Goal: Transaction & Acquisition: Book appointment/travel/reservation

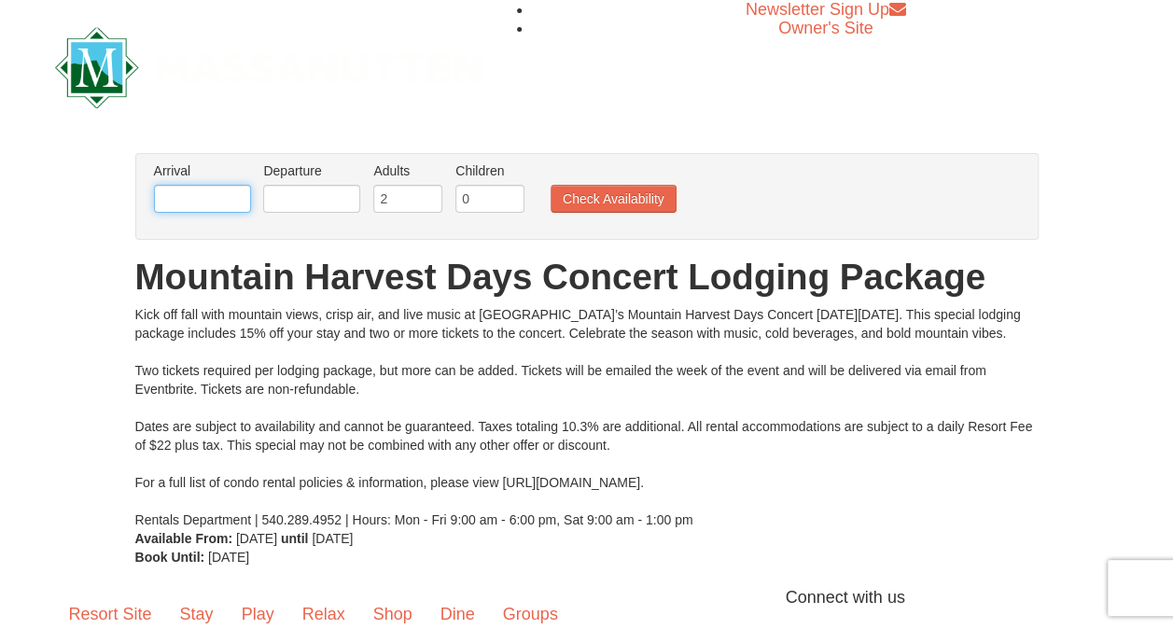
click at [215, 197] on input "text" at bounding box center [202, 199] width 97 height 28
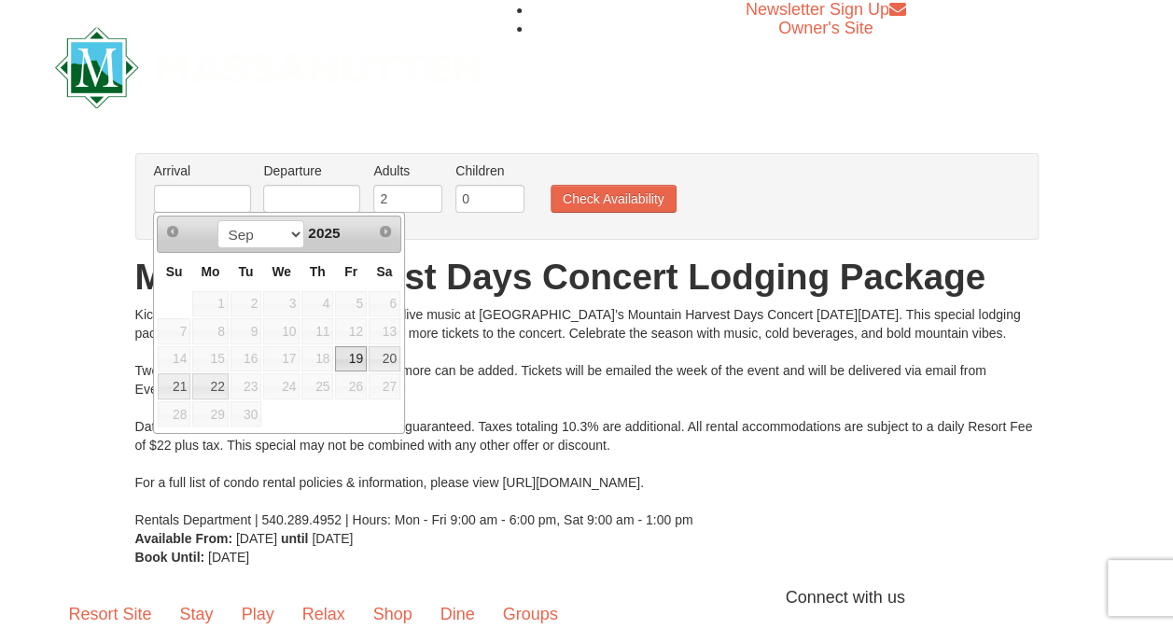
click at [354, 356] on link "19" at bounding box center [351, 359] width 32 height 26
type input "[DATE]"
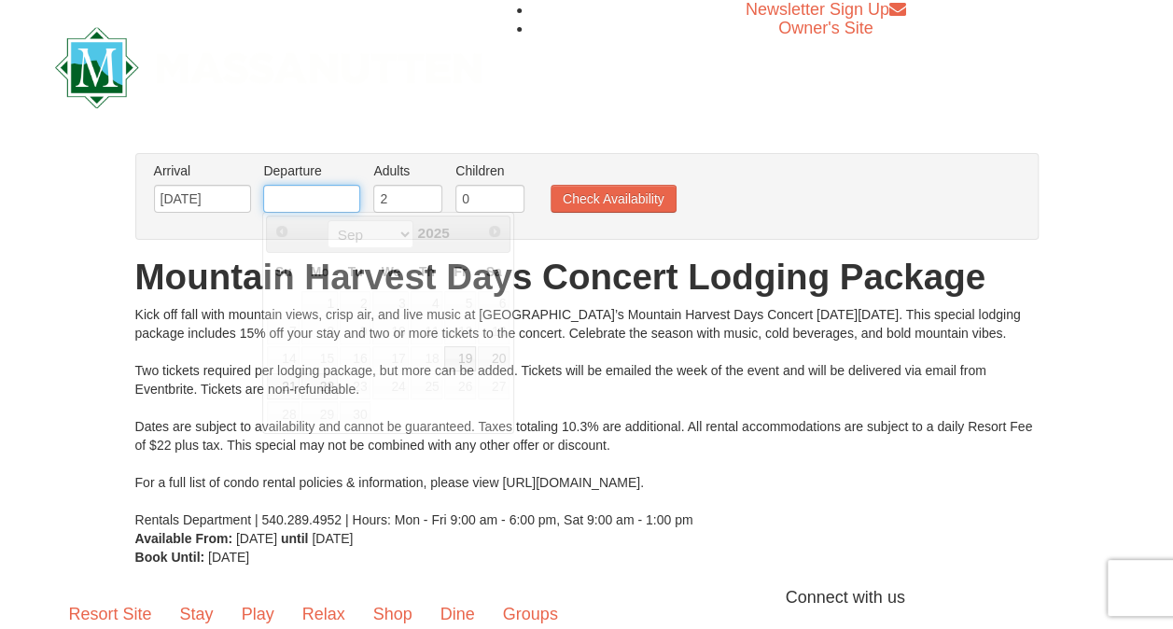
click at [315, 199] on input "text" at bounding box center [311, 199] width 97 height 28
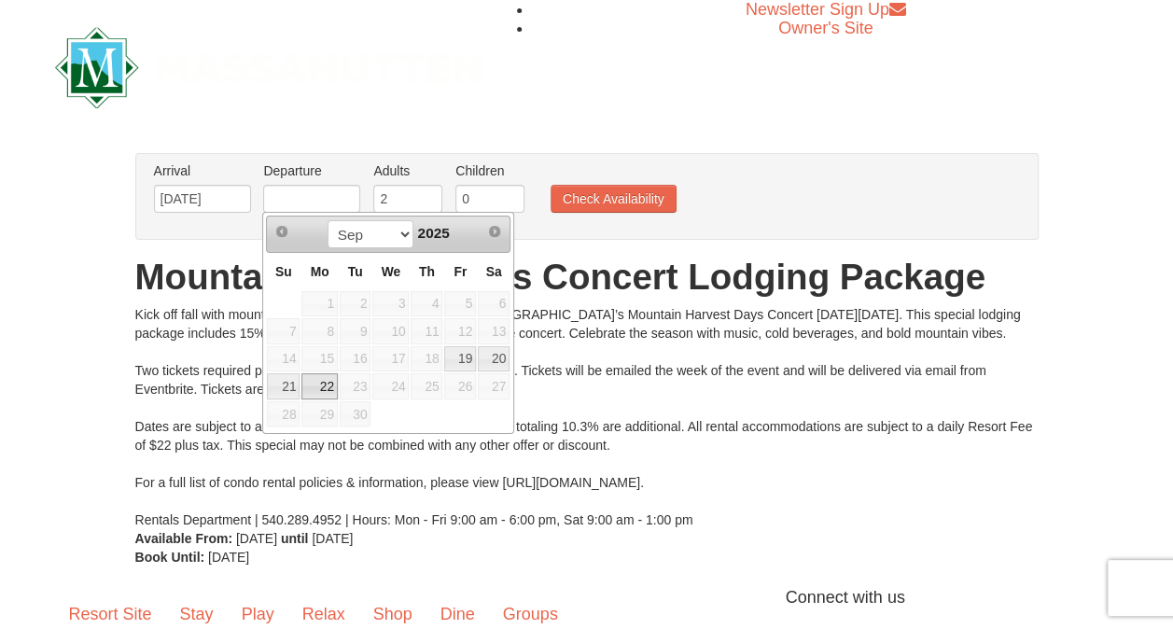
click at [320, 382] on link "22" at bounding box center [318, 386] width 35 height 26
type input "[DATE]"
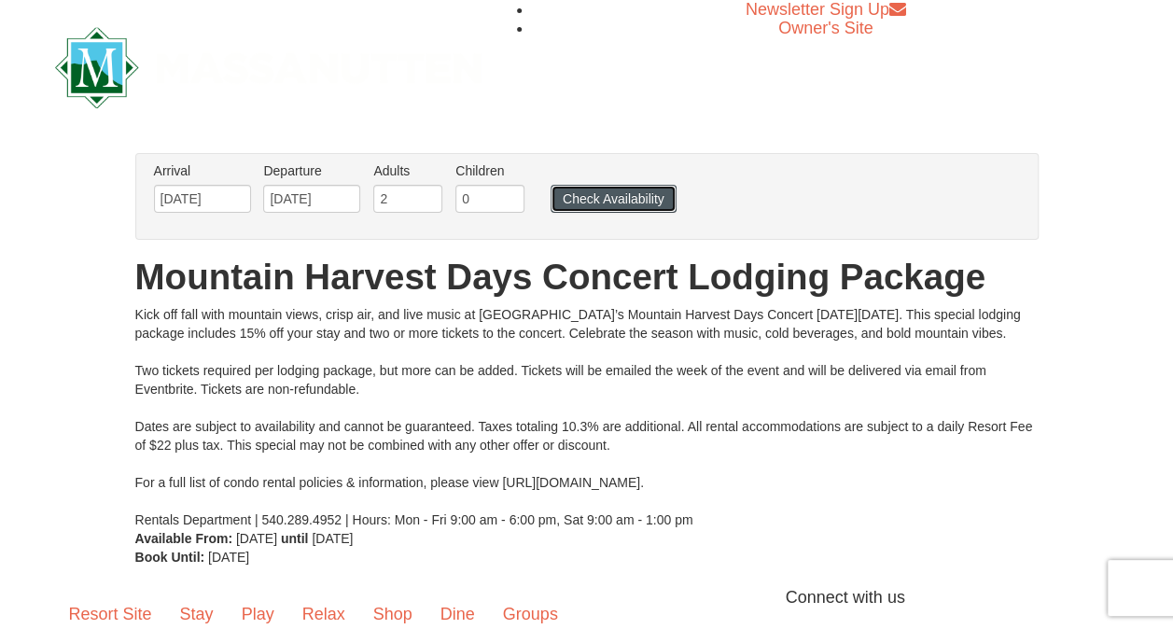
click at [617, 192] on button "Check Availability" at bounding box center [613, 199] width 126 height 28
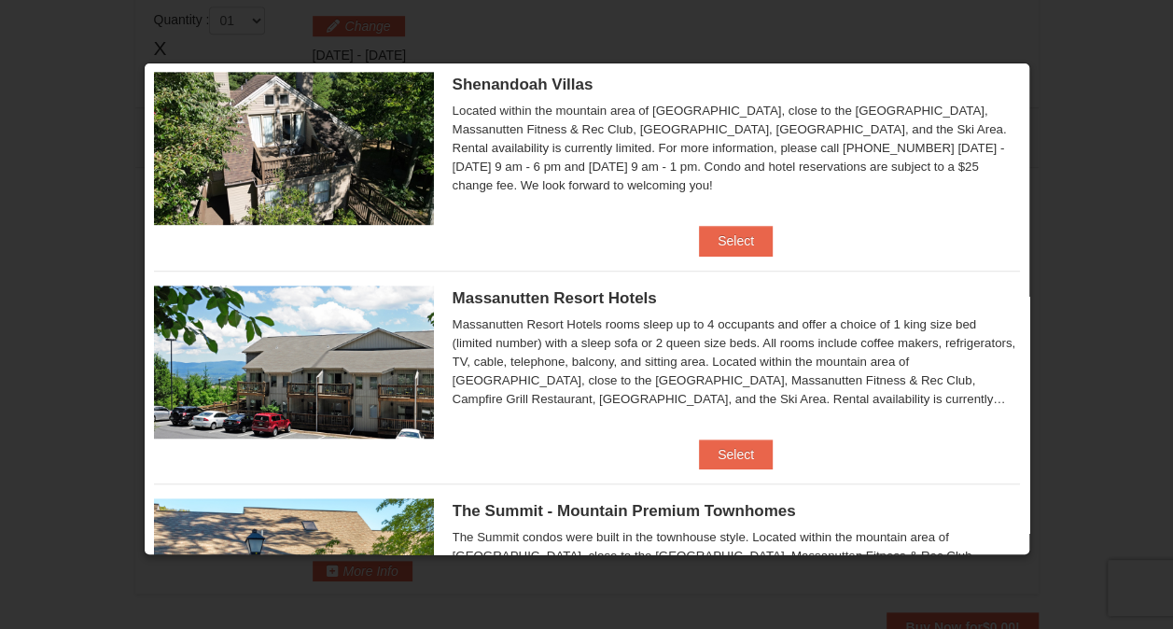
scroll to position [496, 0]
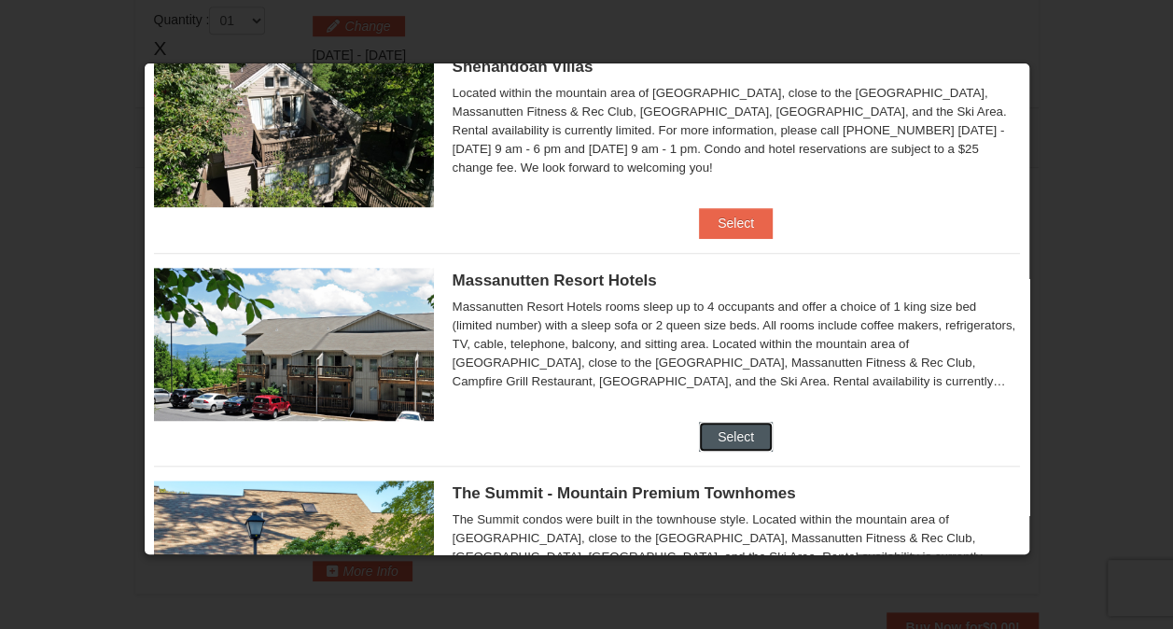
click at [727, 437] on button "Select" at bounding box center [736, 437] width 74 height 30
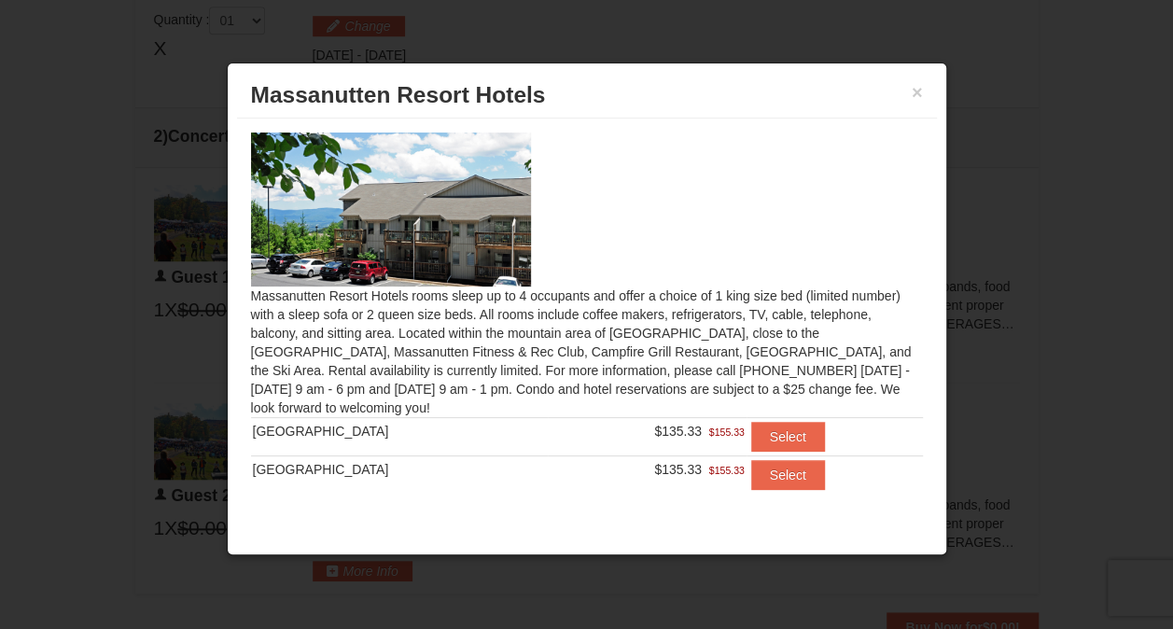
scroll to position [25, 0]
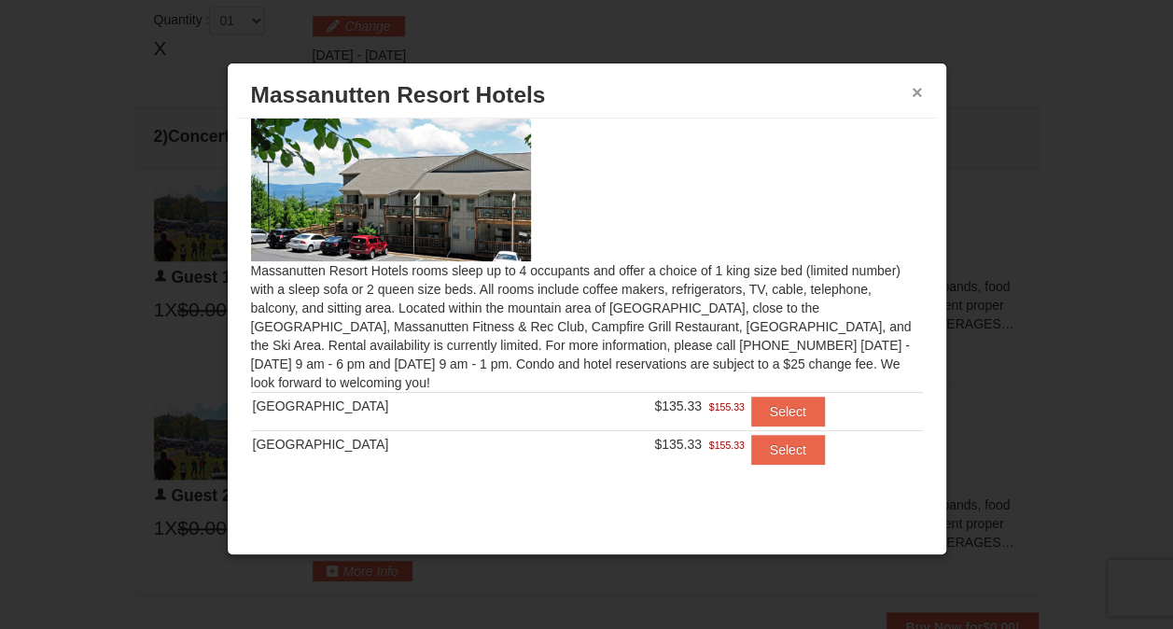
click at [916, 91] on button "×" at bounding box center [916, 92] width 11 height 19
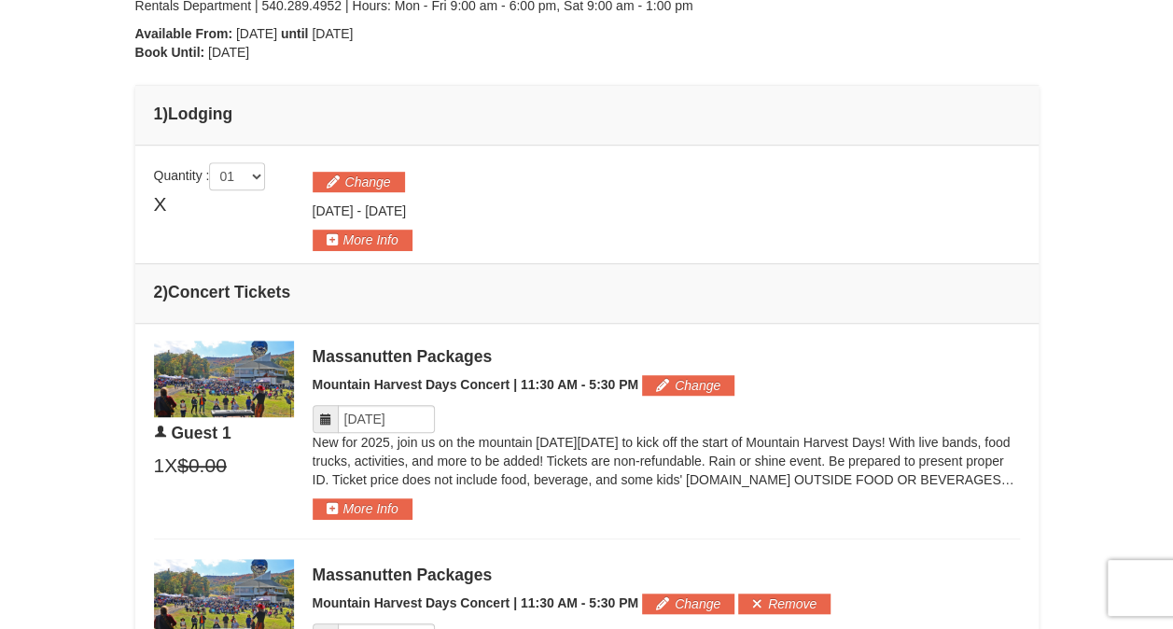
scroll to position [463, 0]
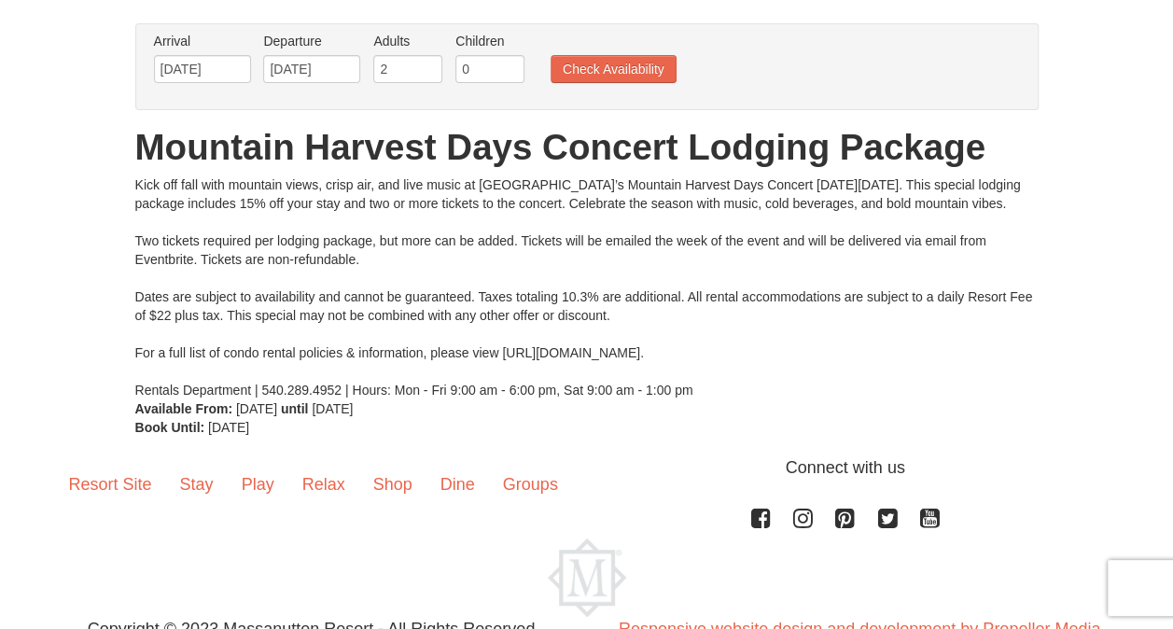
scroll to position [143, 0]
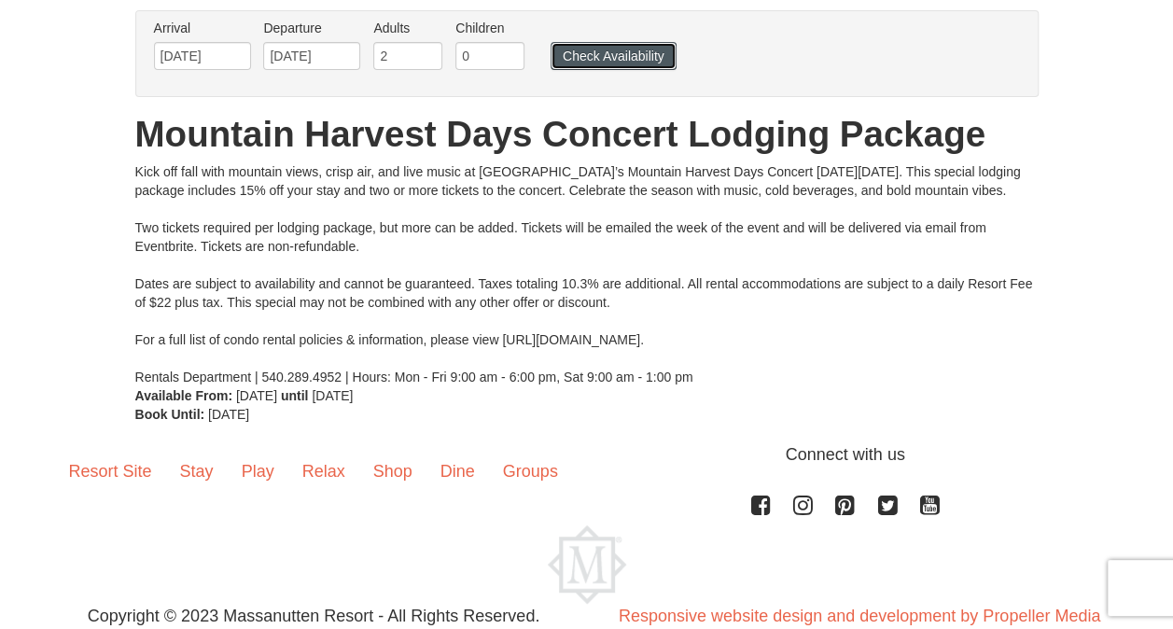
click at [615, 51] on button "Check Availability" at bounding box center [613, 56] width 126 height 28
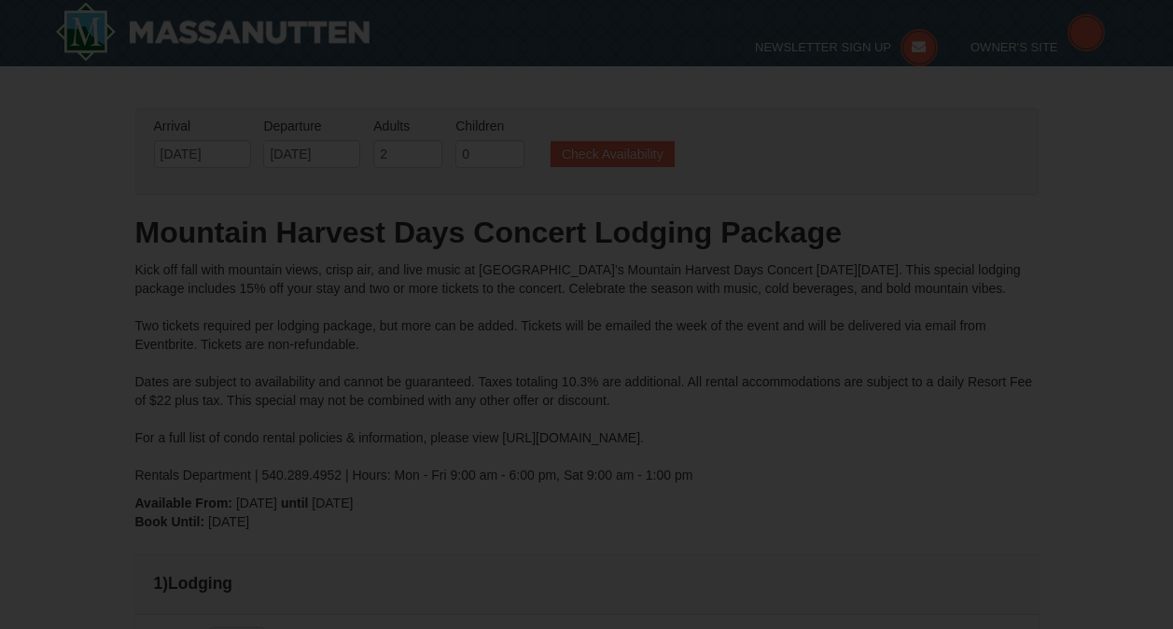
type input "[DATE]"
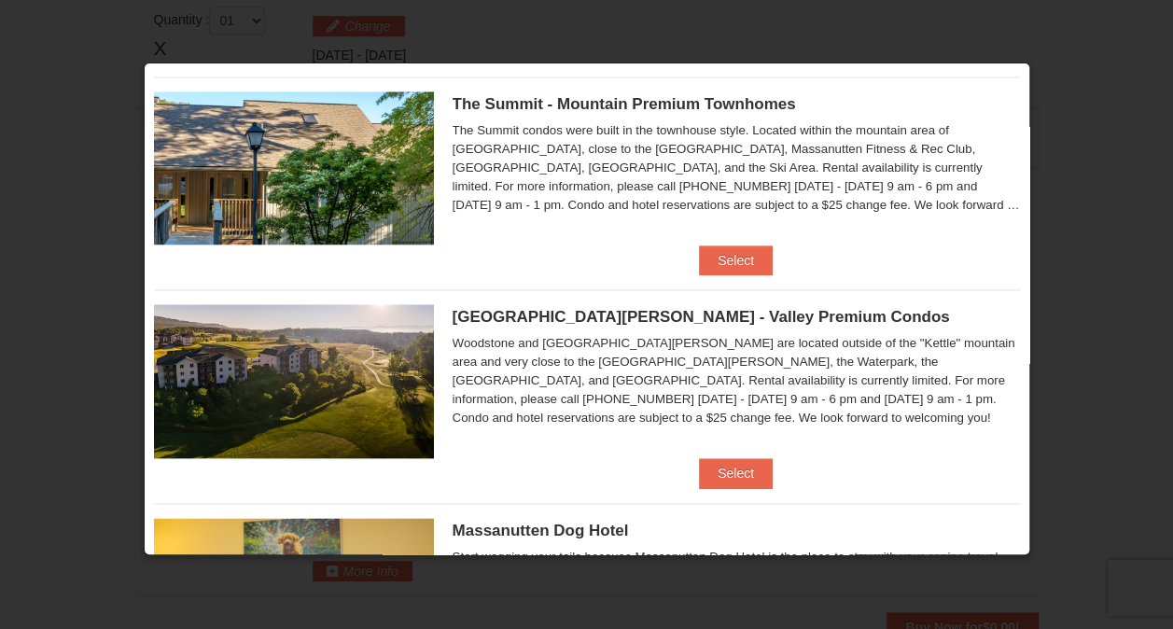
scroll to position [881, 0]
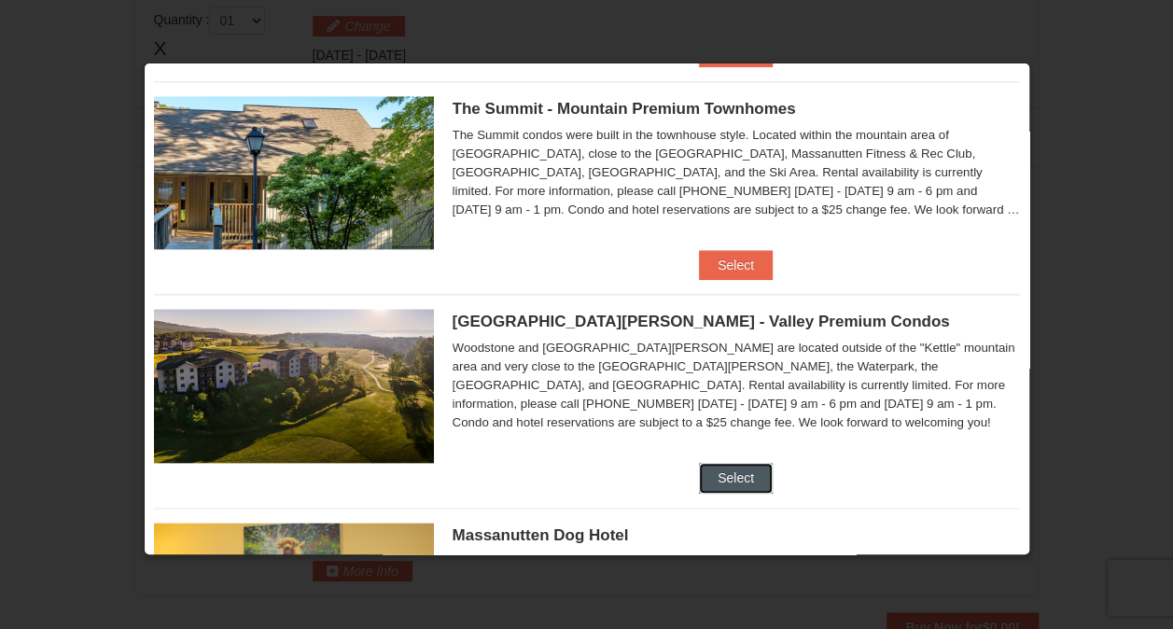
click at [741, 476] on button "Select" at bounding box center [736, 478] width 74 height 30
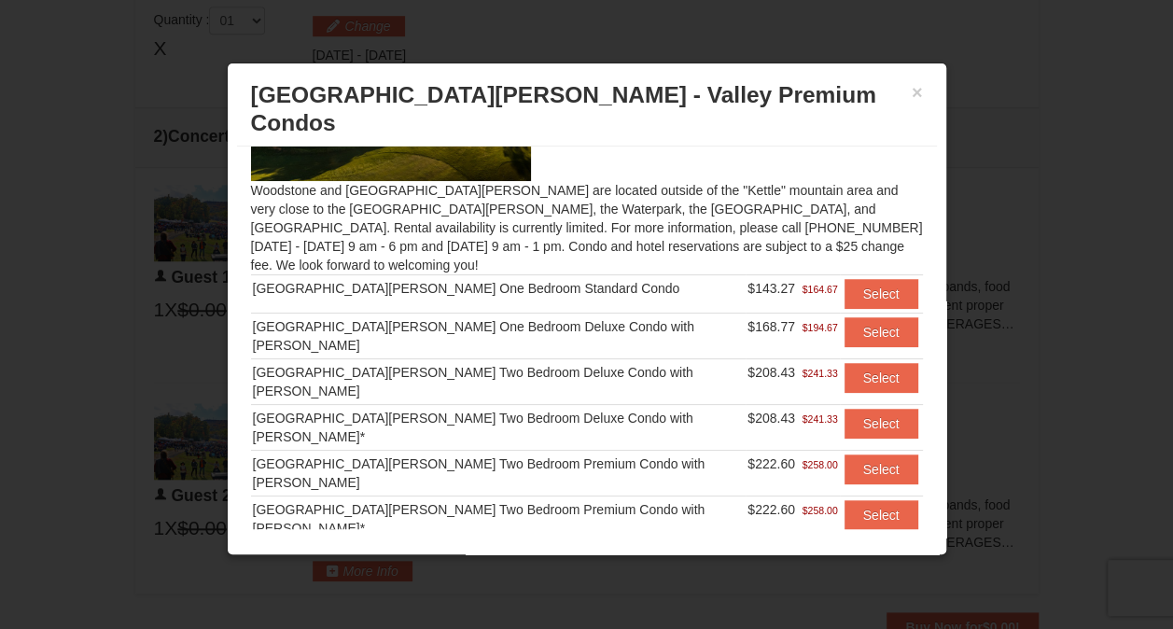
scroll to position [141, 0]
